Goal: Transaction & Acquisition: Purchase product/service

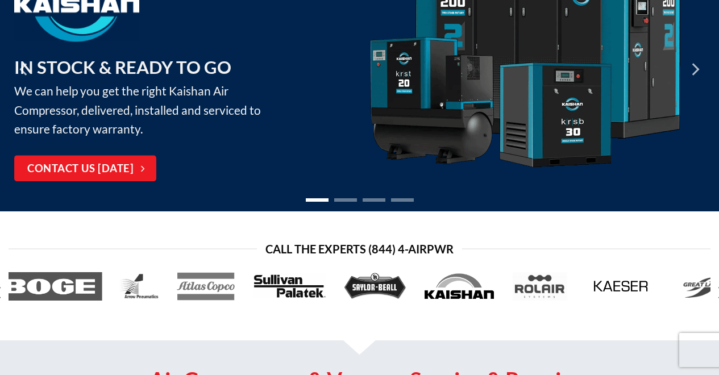
scroll to position [157, 0]
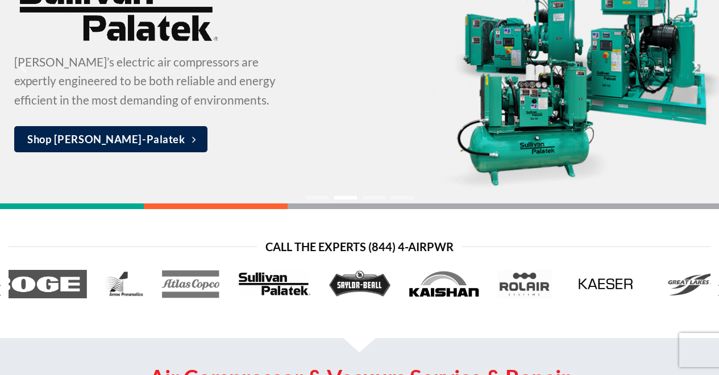
click at [338, 197] on li "Page dot 2" at bounding box center [345, 197] width 23 height 3
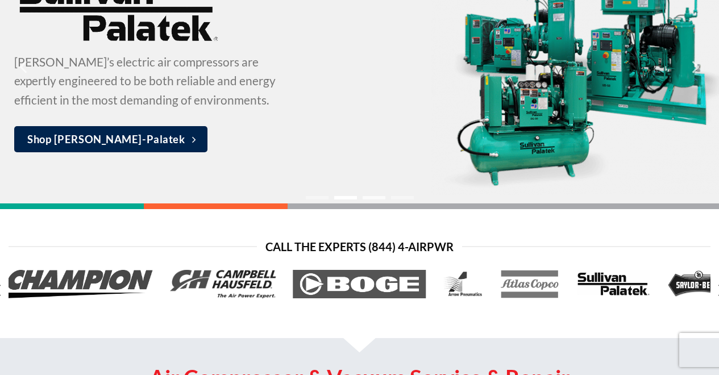
click at [371, 199] on li "Page dot 3" at bounding box center [374, 197] width 23 height 3
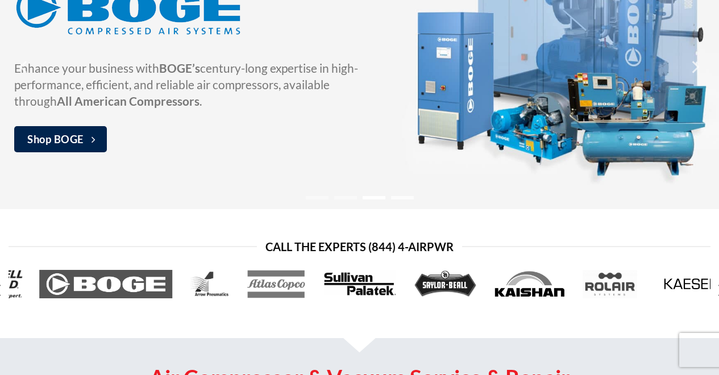
click at [403, 198] on li "Page dot 4" at bounding box center [402, 197] width 23 height 3
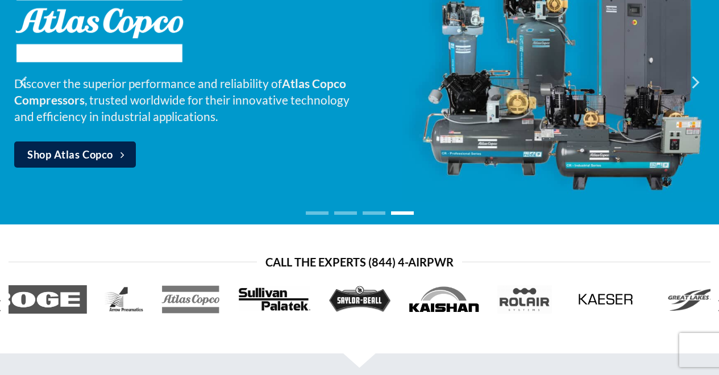
scroll to position [142, 0]
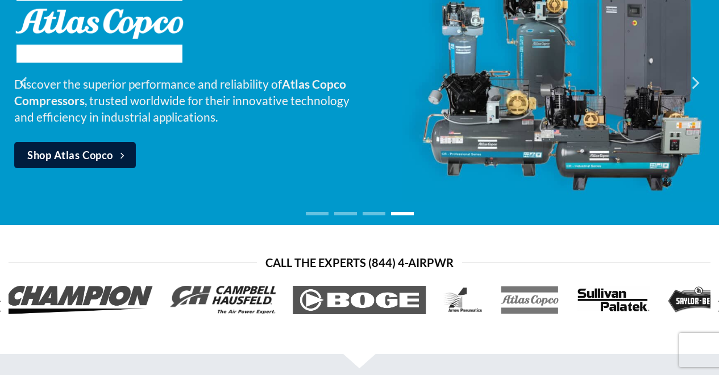
click at [64, 156] on span "Shop Atlas Copco" at bounding box center [70, 155] width 86 height 16
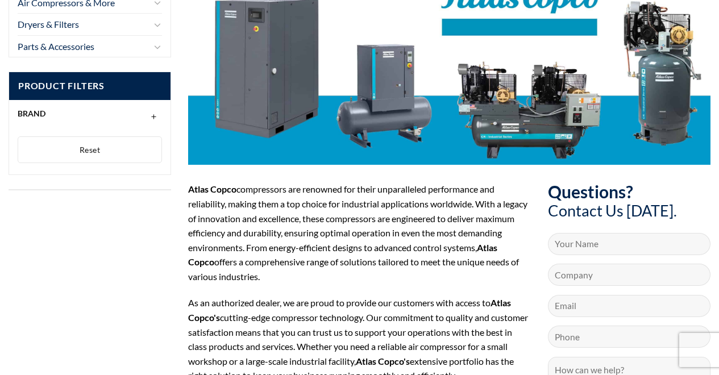
scroll to position [178, 0]
click at [506, 104] on div at bounding box center [449, 63] width 522 height 204
click at [650, 59] on div at bounding box center [449, 63] width 522 height 204
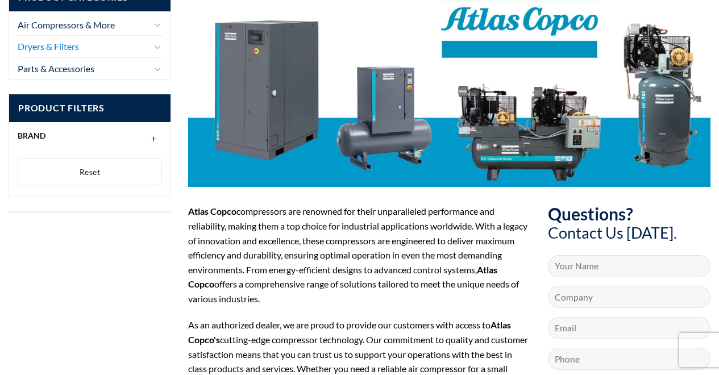
scroll to position [155, 0]
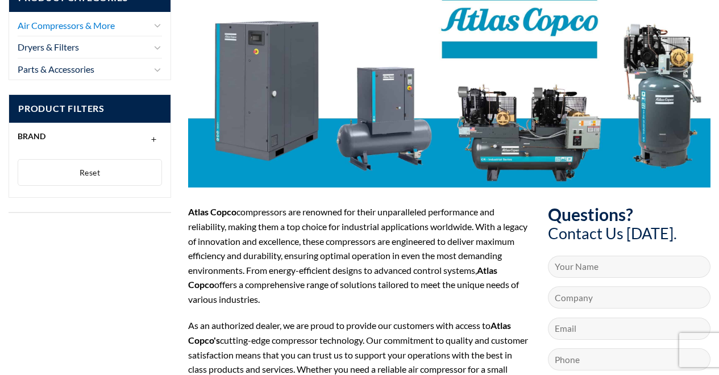
click at [110, 24] on link "Air Compressors & More" at bounding box center [84, 26] width 133 height 22
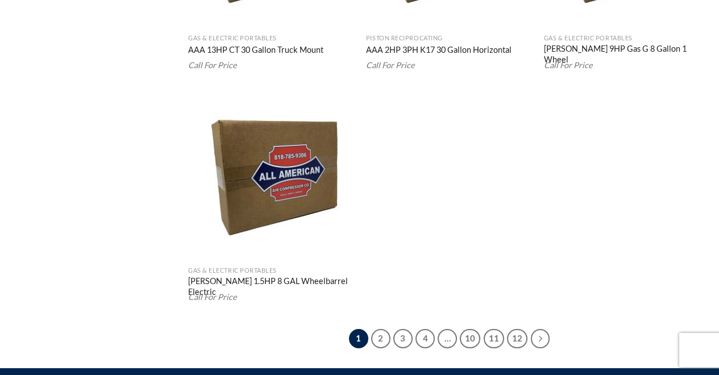
scroll to position [2067, 0]
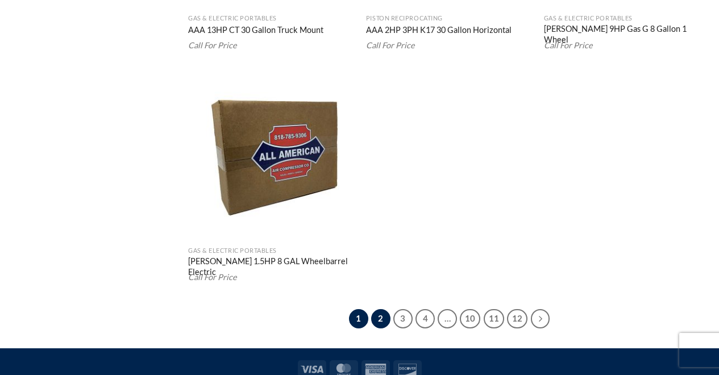
click at [384, 322] on link "2" at bounding box center [380, 318] width 19 height 19
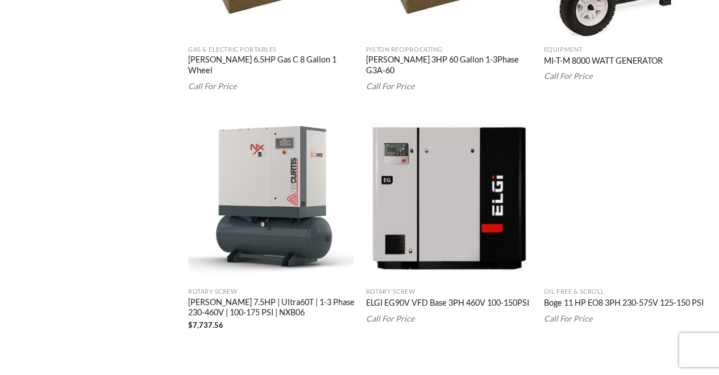
scroll to position [2130, 0]
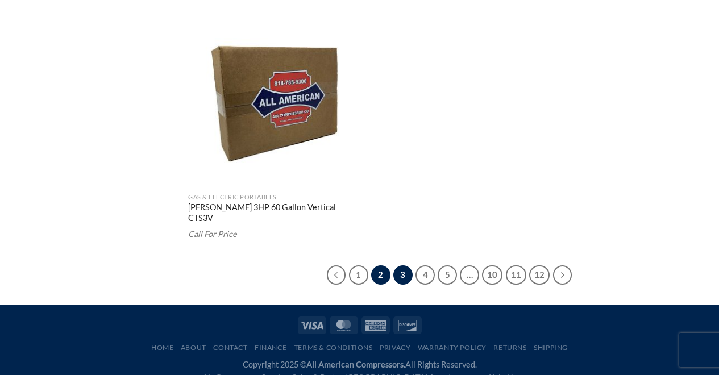
click at [404, 265] on link "3" at bounding box center [402, 274] width 19 height 19
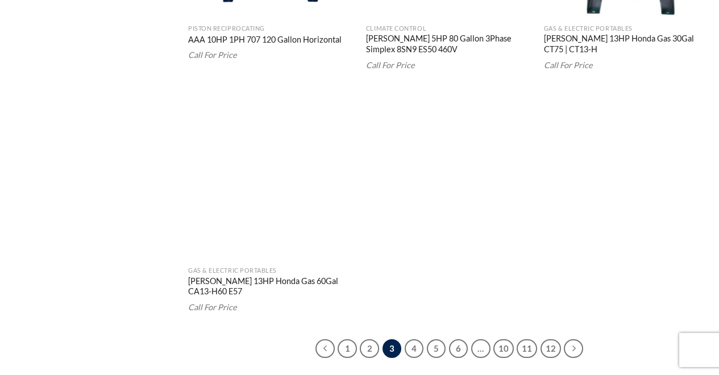
scroll to position [2081, 0]
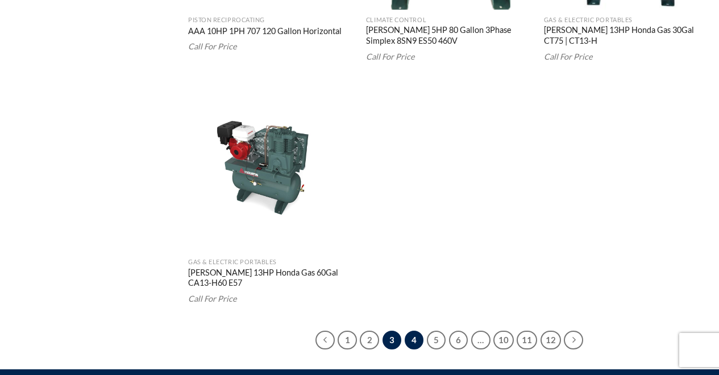
click at [416, 331] on link "4" at bounding box center [414, 340] width 19 height 19
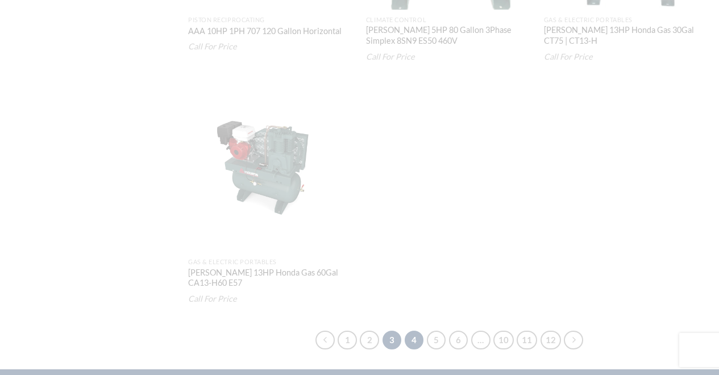
click at [416, 282] on div at bounding box center [359, 187] width 719 height 375
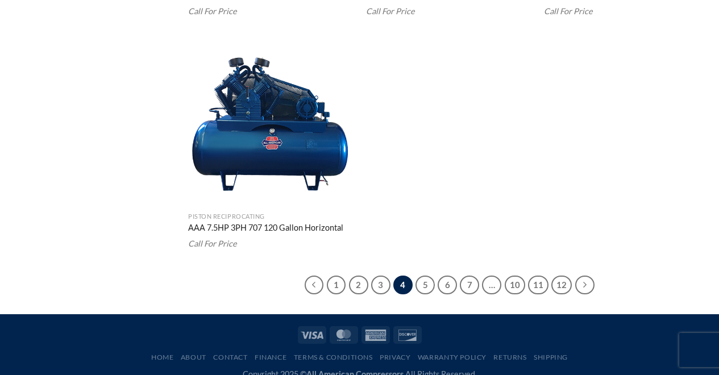
scroll to position [2137, 0]
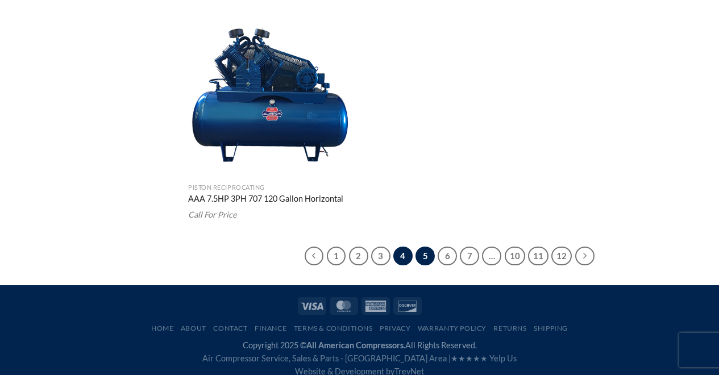
click at [425, 247] on link "5" at bounding box center [425, 256] width 19 height 19
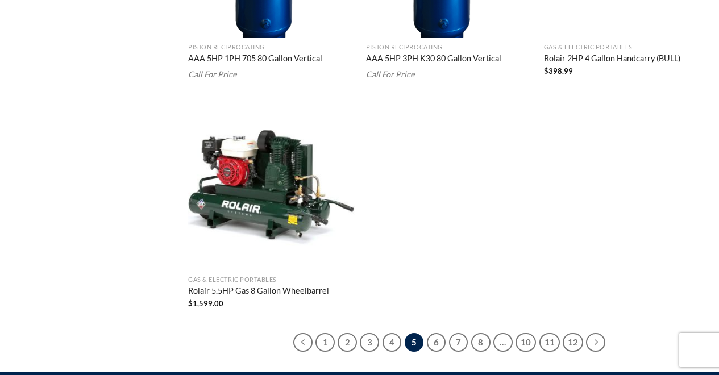
scroll to position [2011, 0]
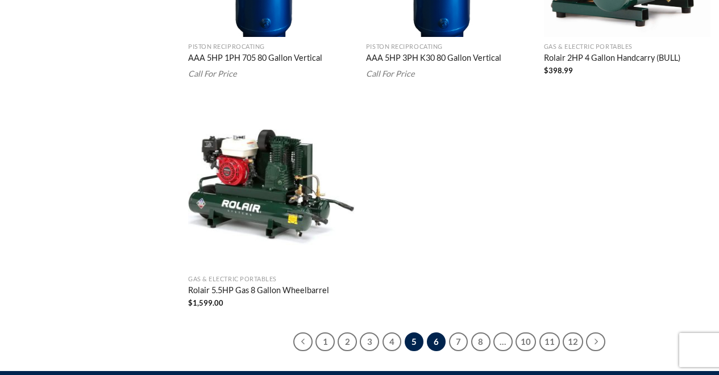
click at [430, 333] on link "6" at bounding box center [436, 342] width 19 height 19
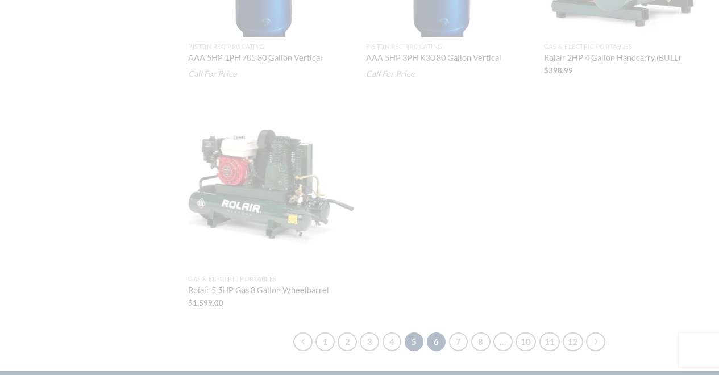
click at [430, 326] on div at bounding box center [359, 187] width 719 height 375
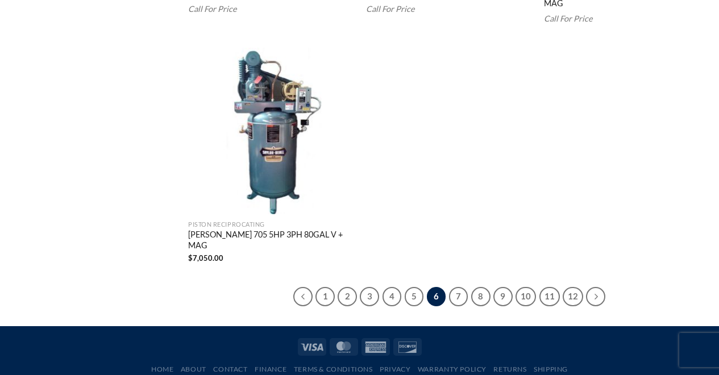
scroll to position [2116, 0]
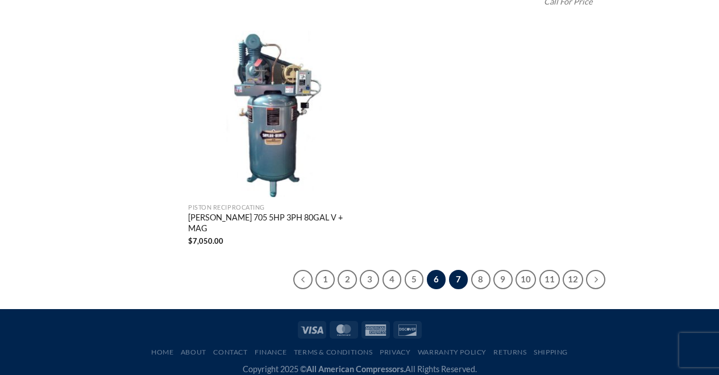
click at [461, 270] on link "7" at bounding box center [458, 279] width 19 height 19
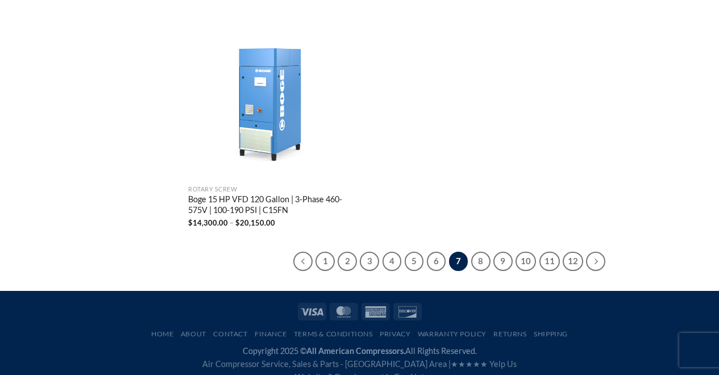
scroll to position [2137, 0]
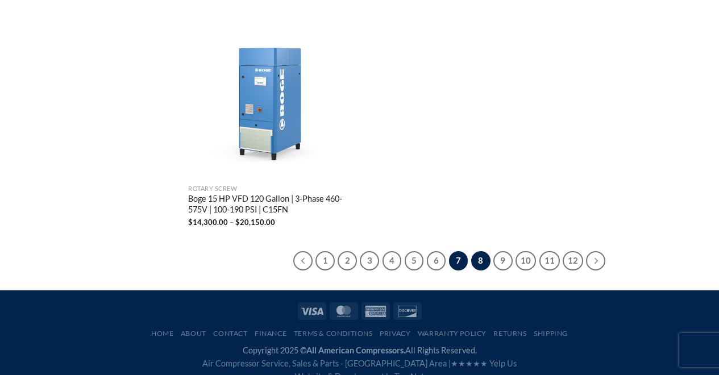
click at [482, 251] on link "8" at bounding box center [480, 260] width 19 height 19
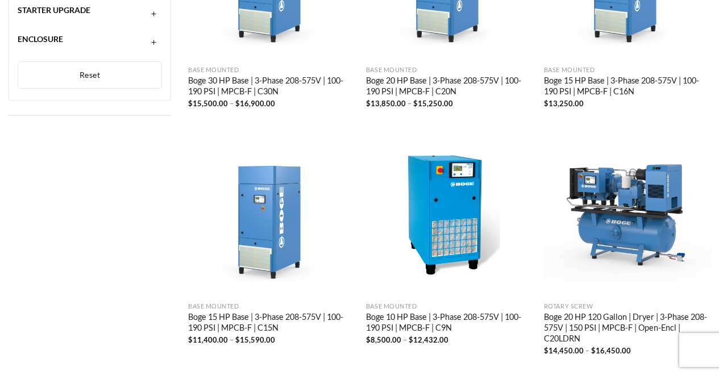
scroll to position [824, 0]
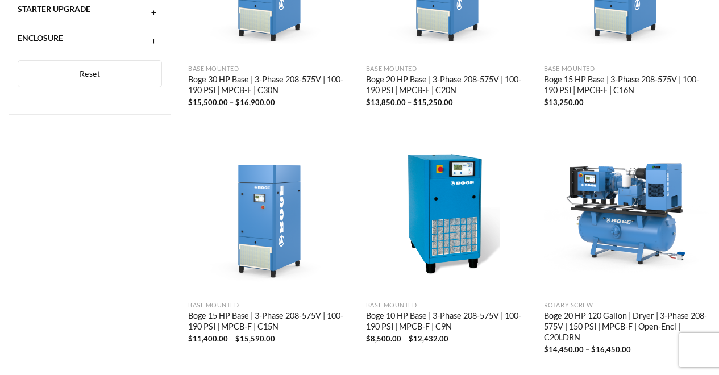
click at [545, 143] on img "Boge 20 HP 120 Gallon | Dryer | 3-Phase 208-575V | 150 PSI | MPCB-F | Open-Encl…" at bounding box center [627, 212] width 167 height 167
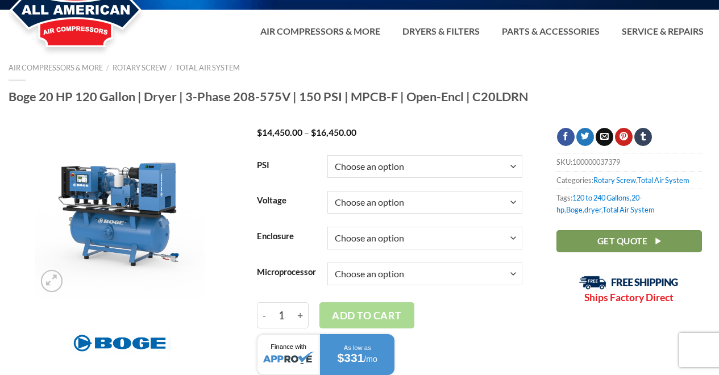
scroll to position [93, 0]
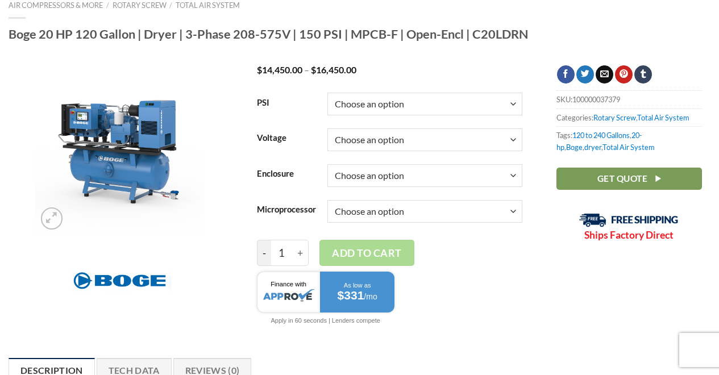
click at [265, 260] on input "-" at bounding box center [264, 253] width 14 height 26
click at [261, 263] on input "-" at bounding box center [264, 253] width 14 height 26
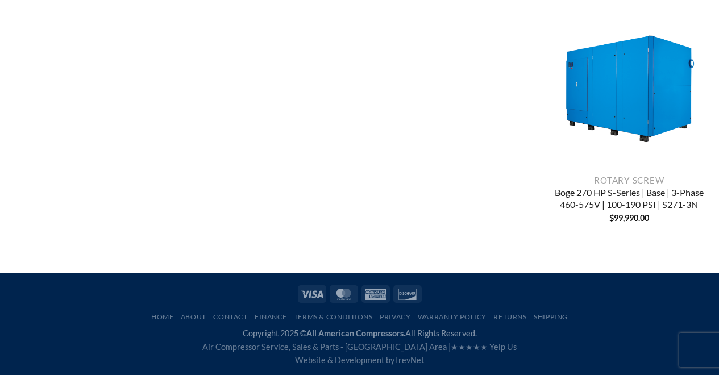
scroll to position [1241, 0]
